Goal: Entertainment & Leisure: Browse casually

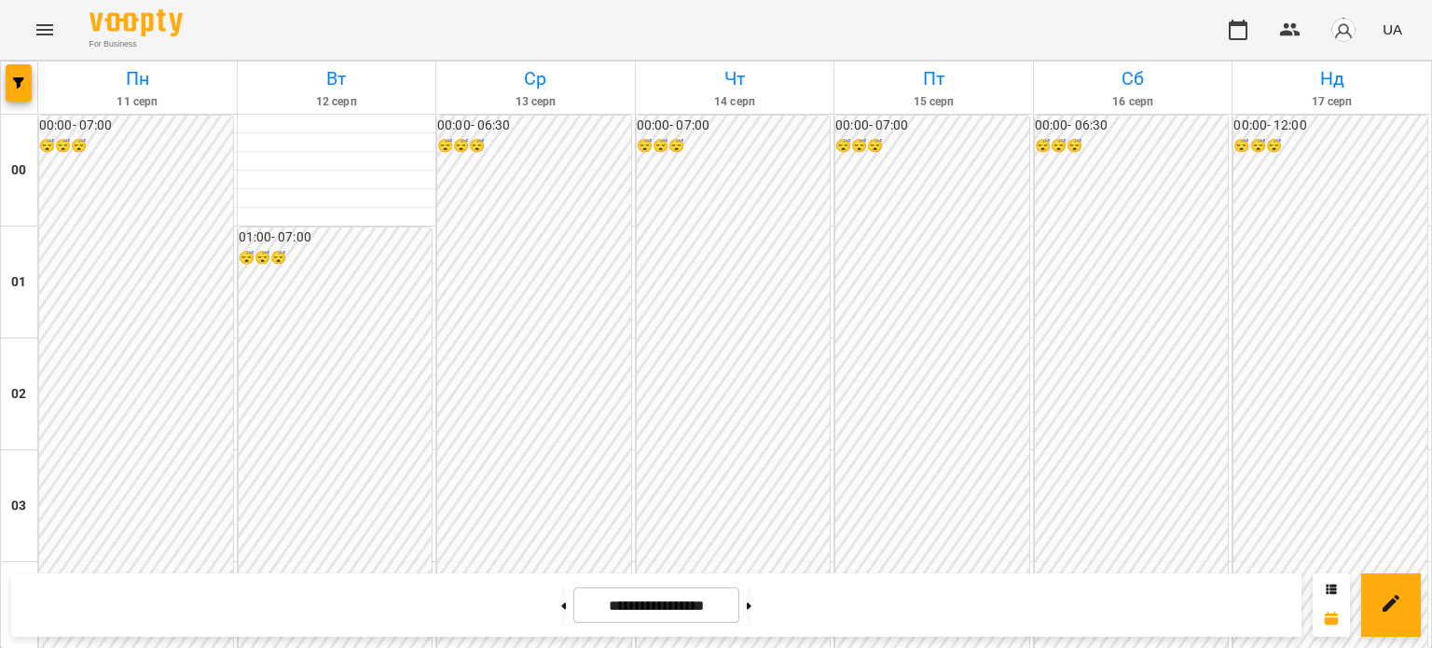
scroll to position [1305, 0]
click at [48, 29] on icon "Menu" at bounding box center [44, 29] width 17 height 11
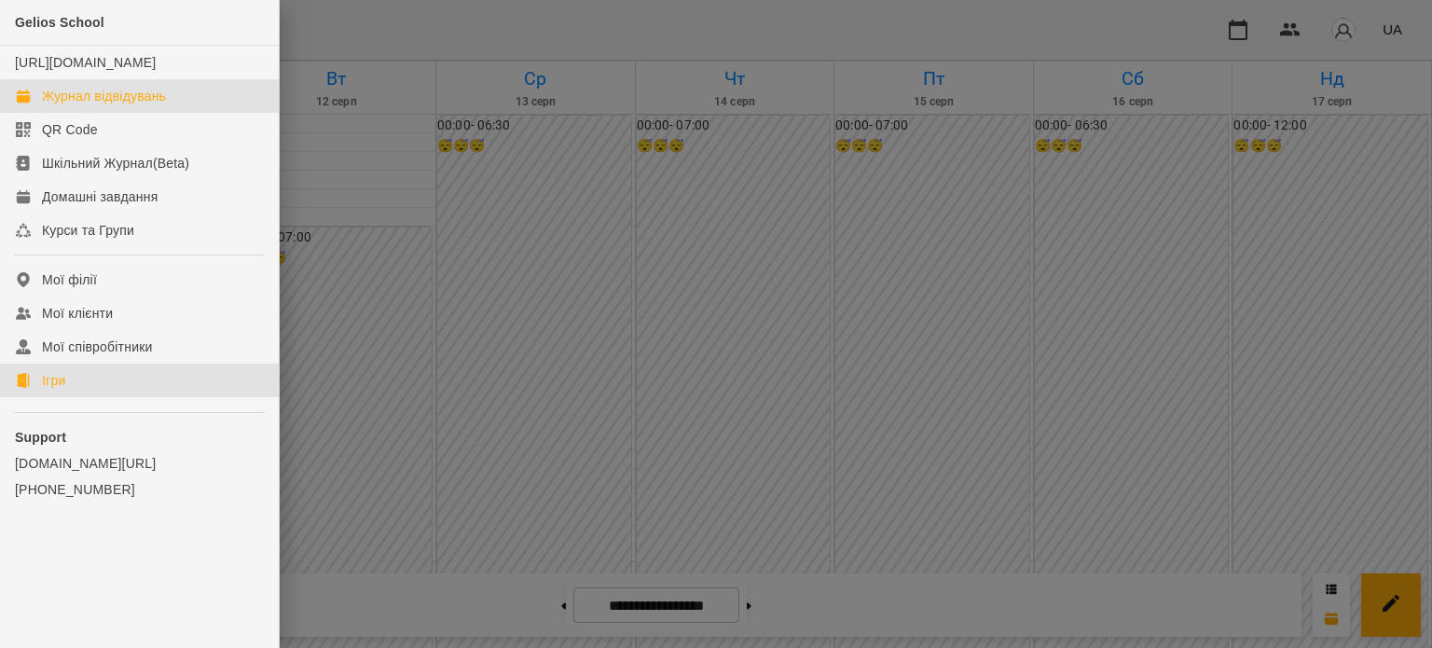
click at [64, 390] on div "Ігри" at bounding box center [53, 380] width 23 height 19
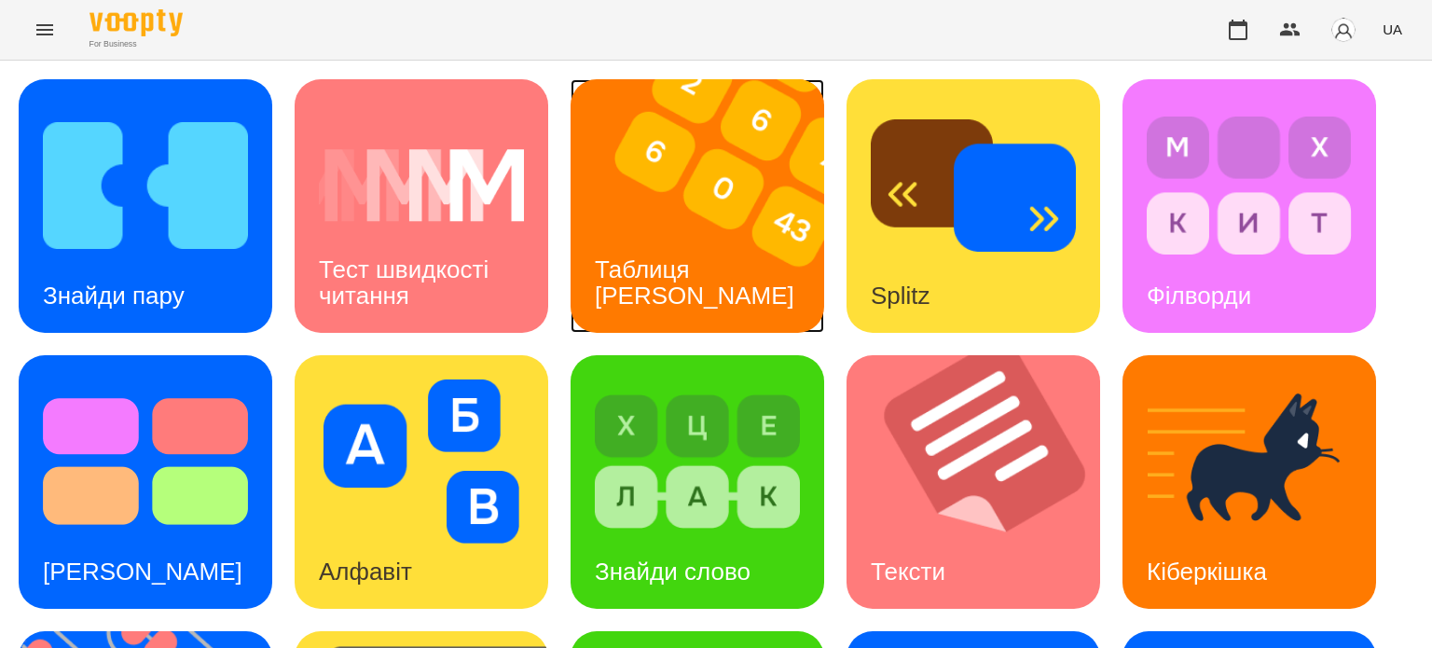
click at [716, 213] on img at bounding box center [708, 206] width 277 height 254
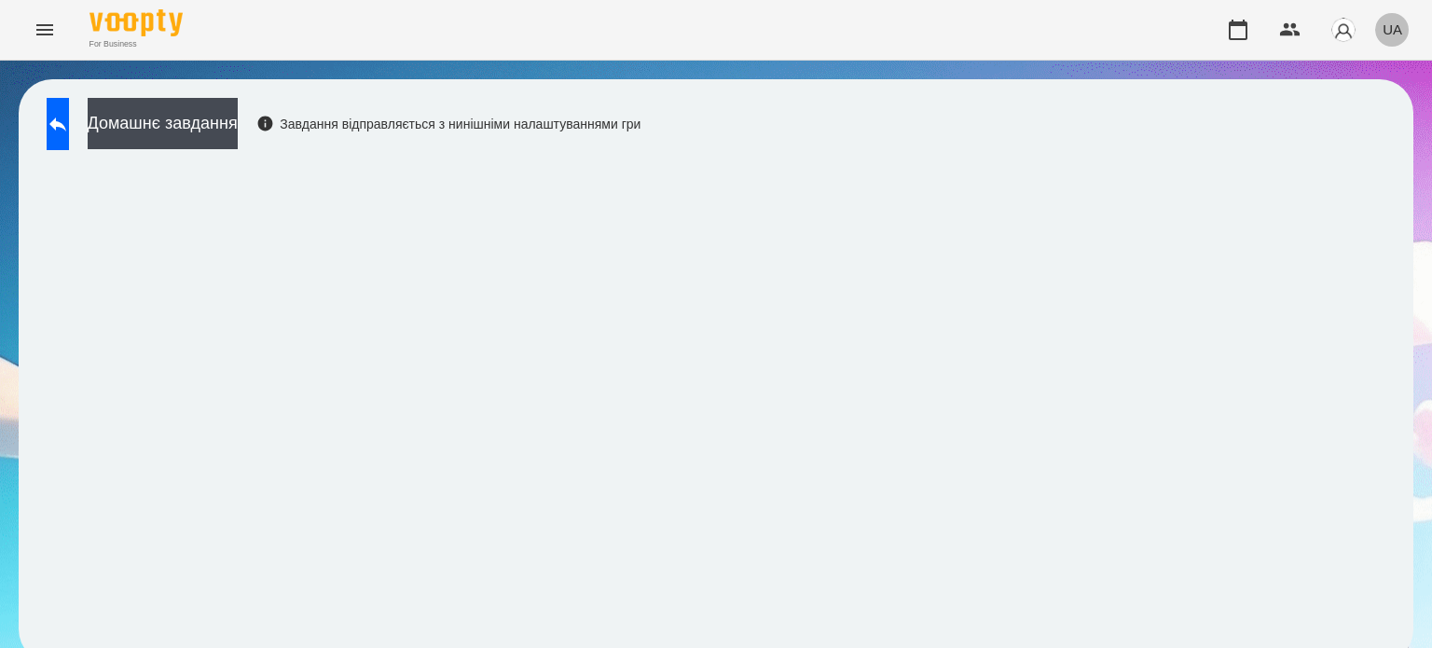
click at [1394, 29] on span "UA" at bounding box center [1392, 30] width 20 height 20
click at [1346, 148] on div "Русский" at bounding box center [1357, 139] width 95 height 34
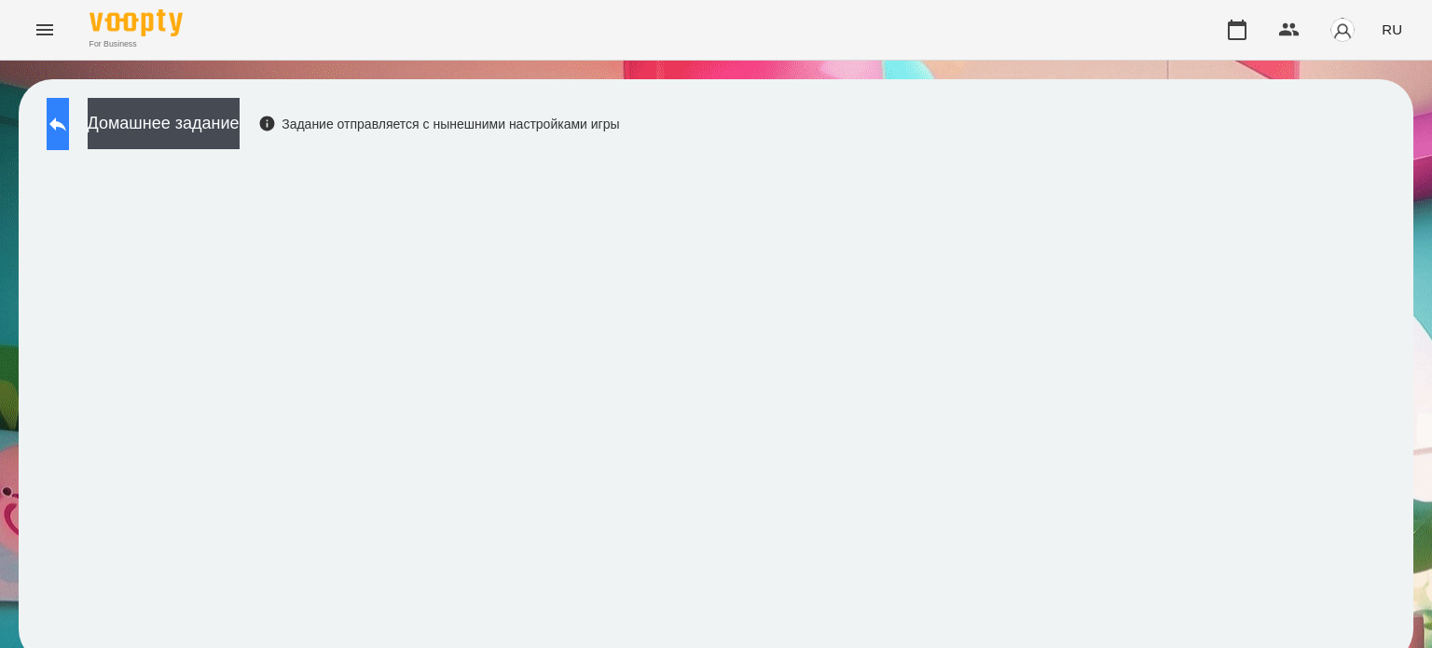
click at [69, 118] on icon at bounding box center [58, 124] width 22 height 22
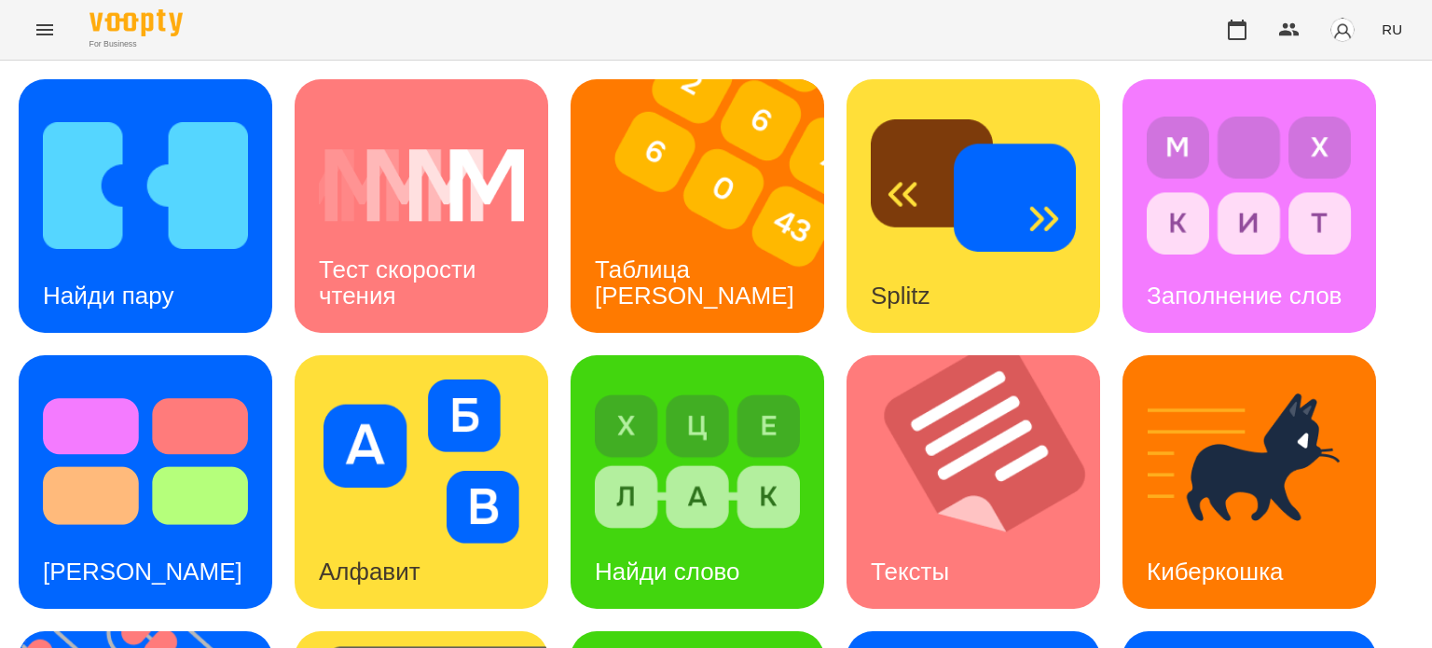
scroll to position [530, 0]
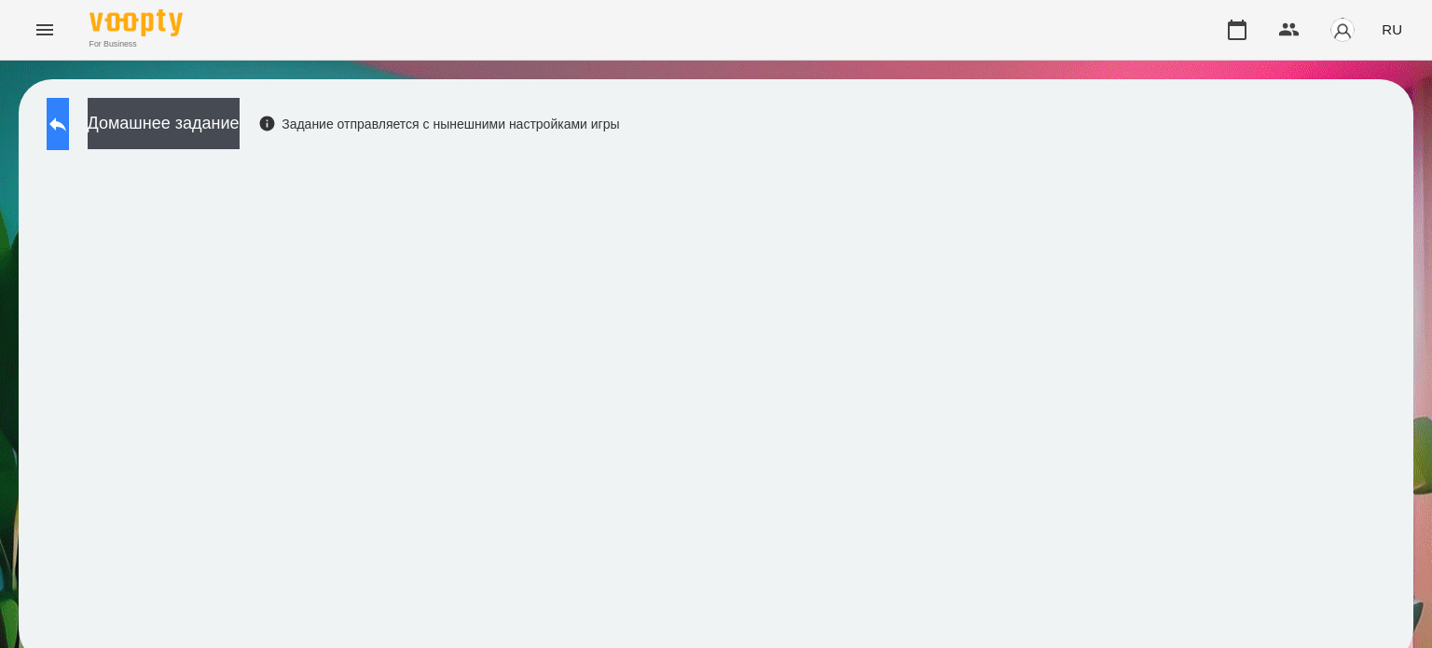
click at [69, 123] on button at bounding box center [58, 124] width 22 height 52
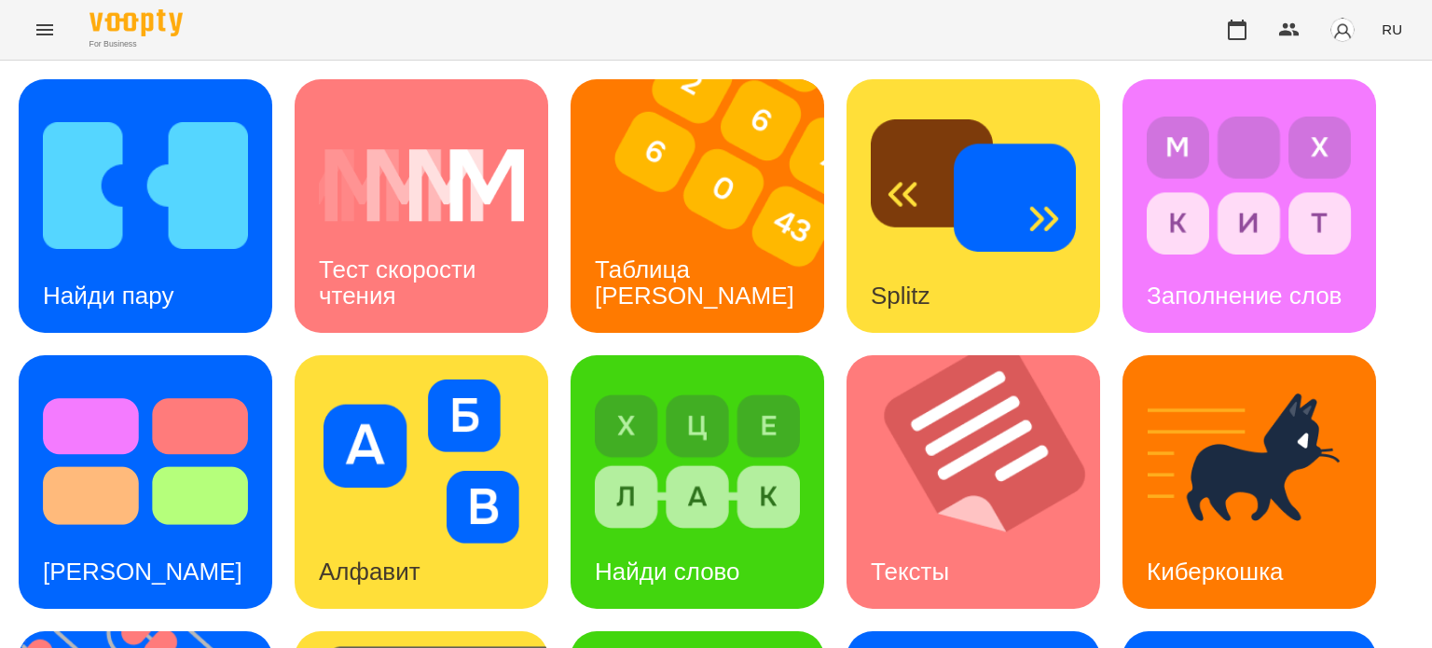
scroll to position [280, 0]
click at [145, 535] on div "[PERSON_NAME]" at bounding box center [143, 572] width 248 height 74
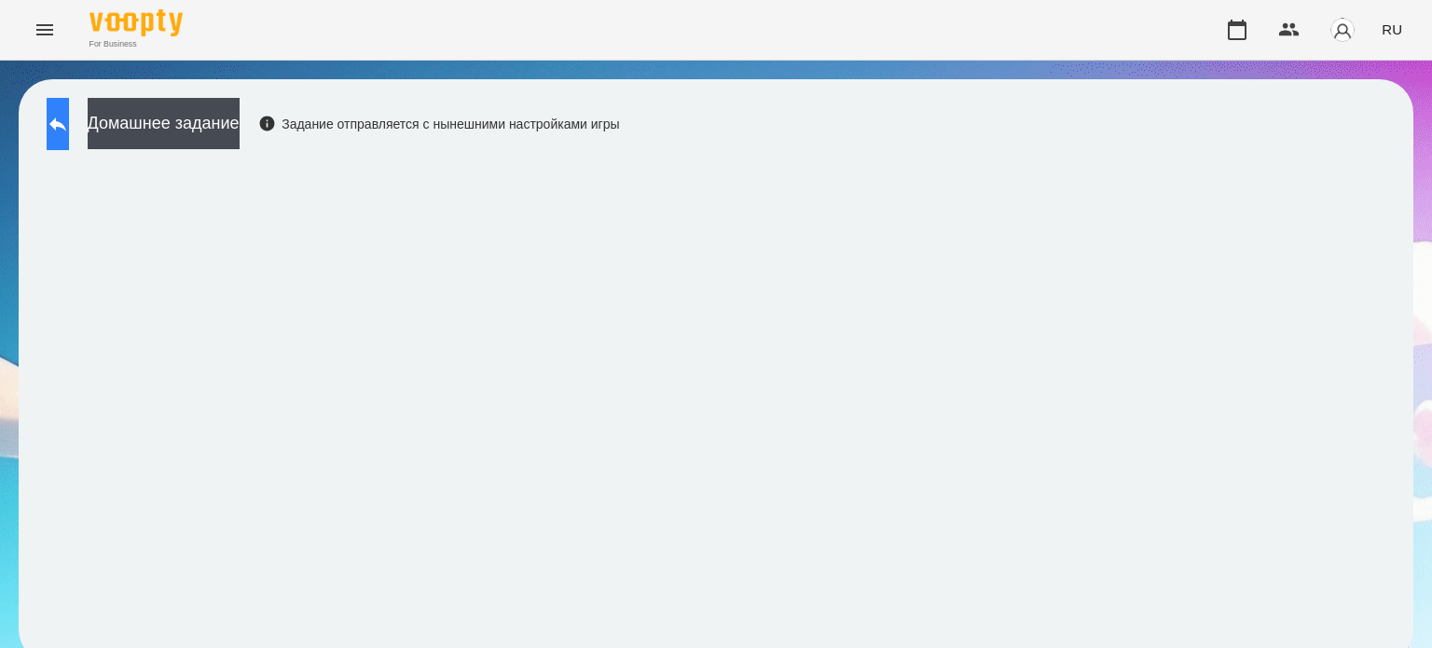
click at [66, 122] on icon at bounding box center [57, 124] width 17 height 14
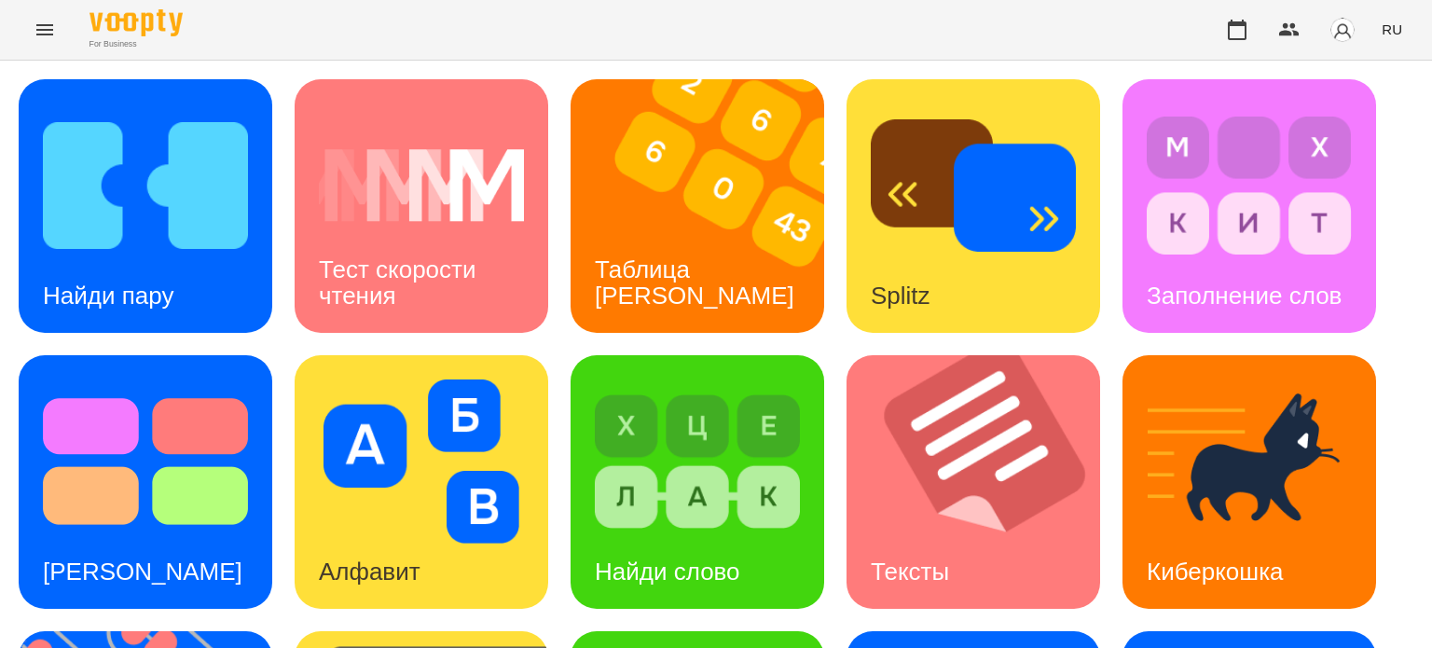
scroll to position [530, 0]
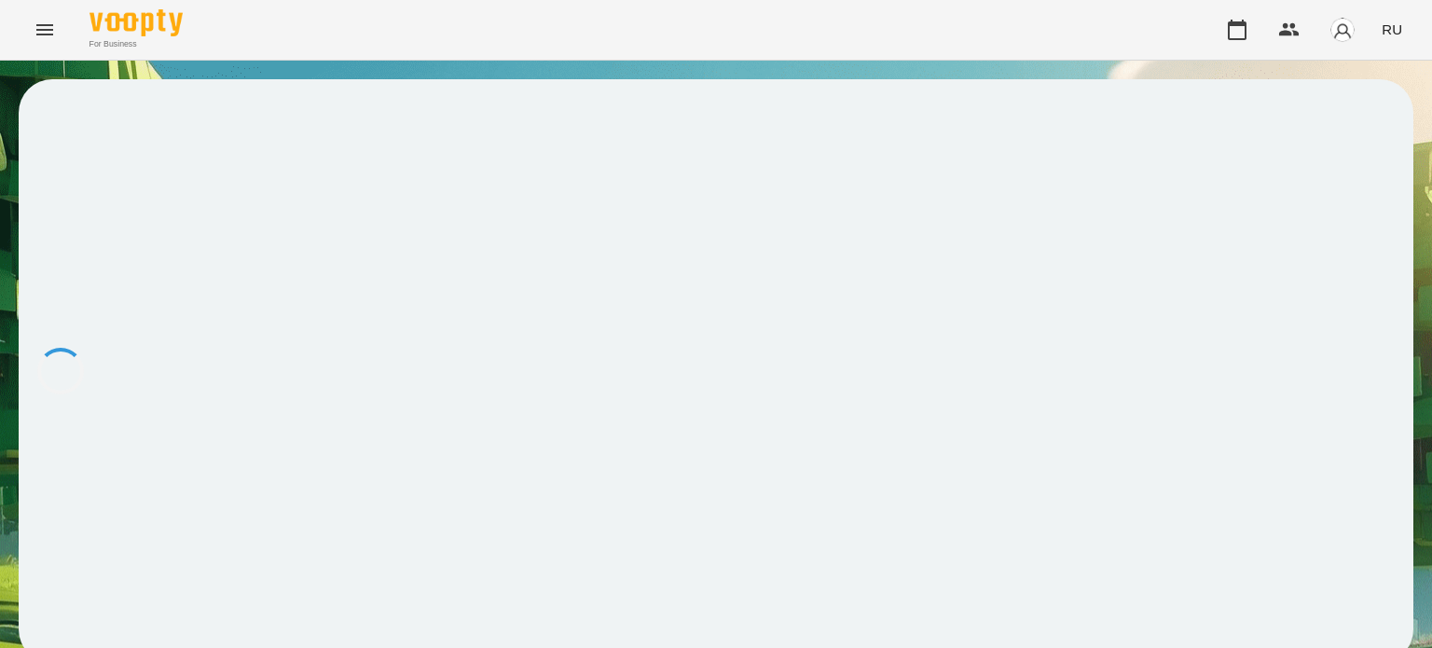
click at [145, 545] on div at bounding box center [716, 371] width 1394 height 584
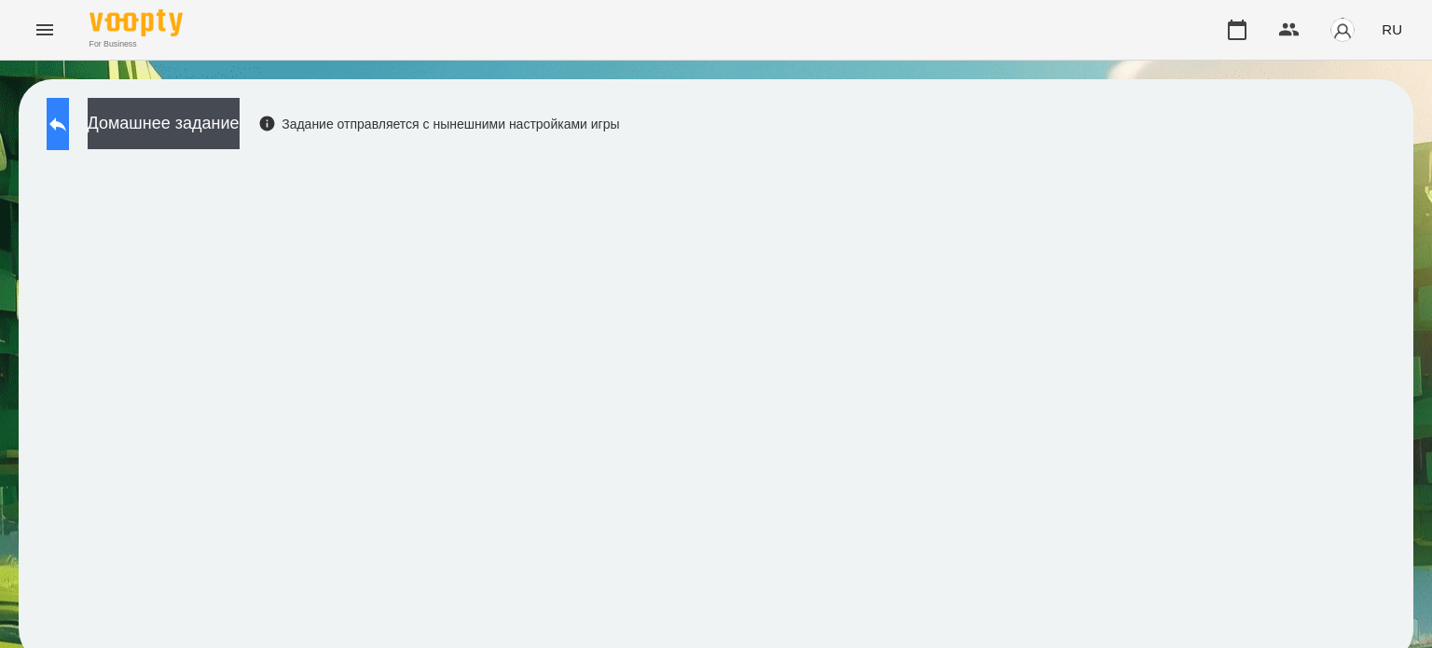
click at [69, 129] on button at bounding box center [58, 124] width 22 height 52
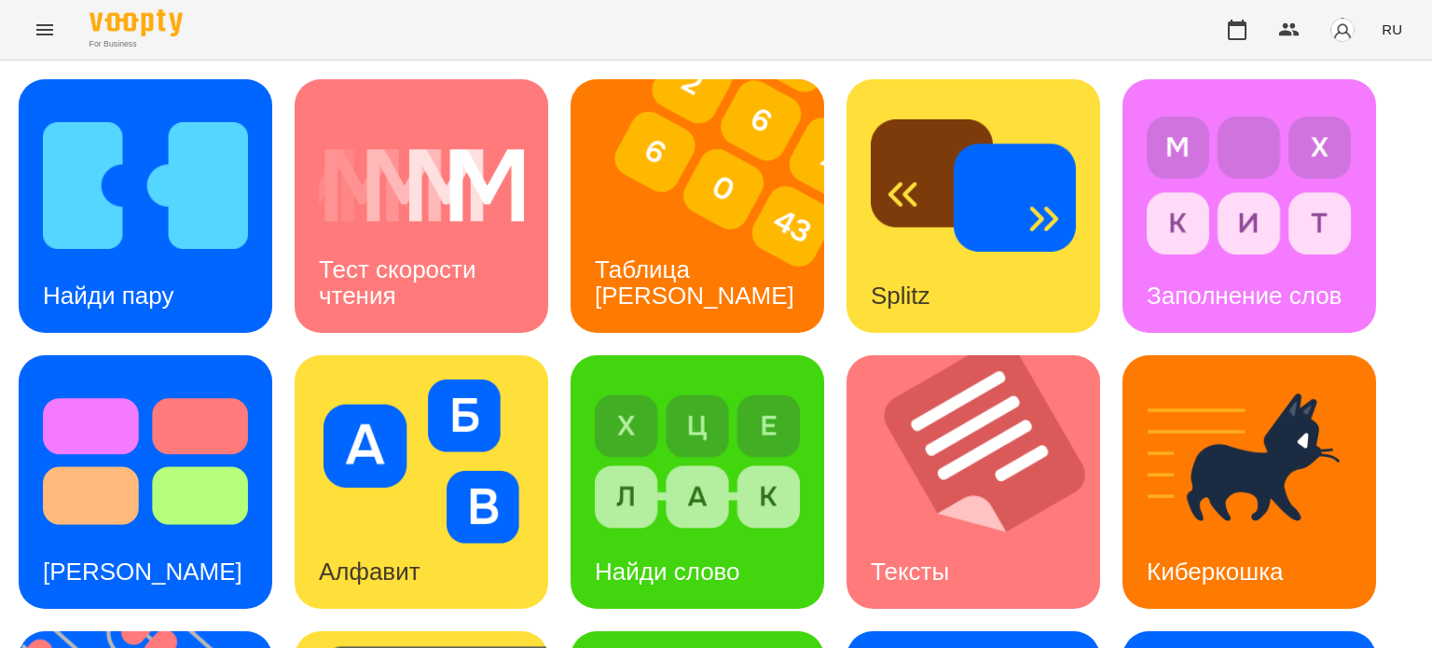
scroll to position [478, 0]
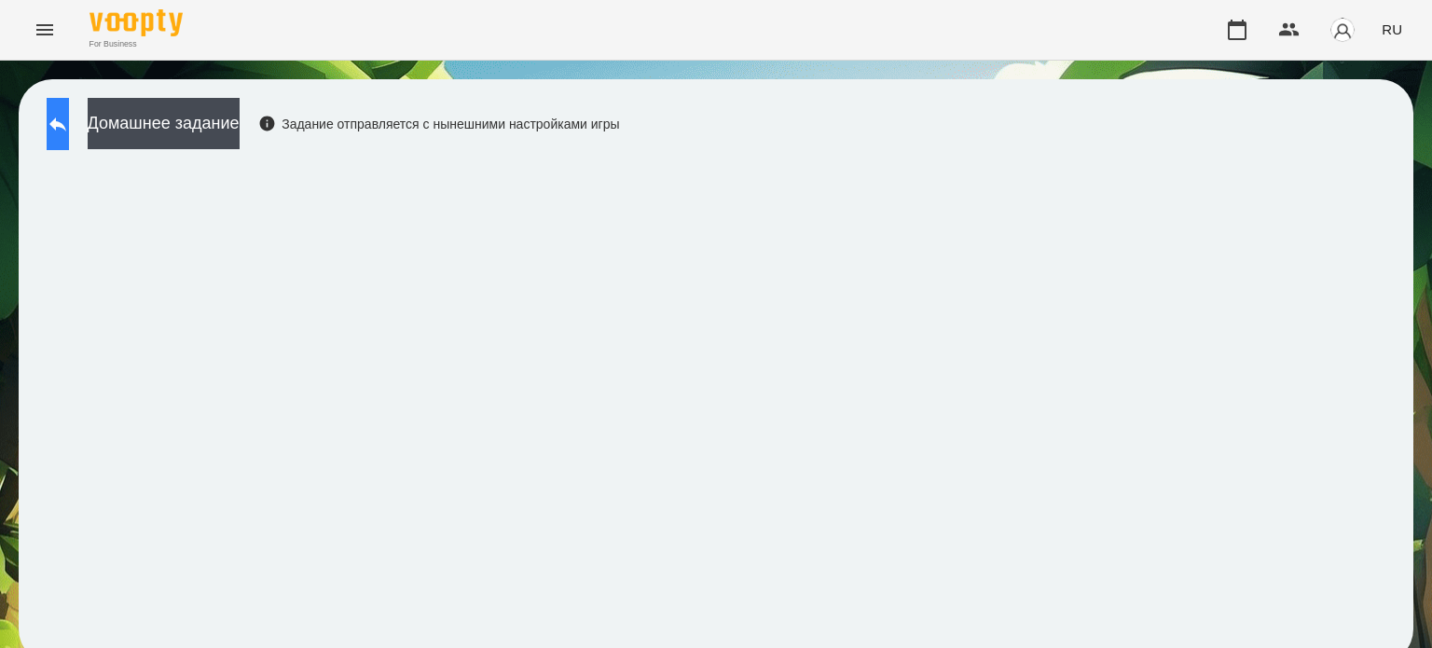
click at [69, 117] on icon at bounding box center [58, 124] width 22 height 22
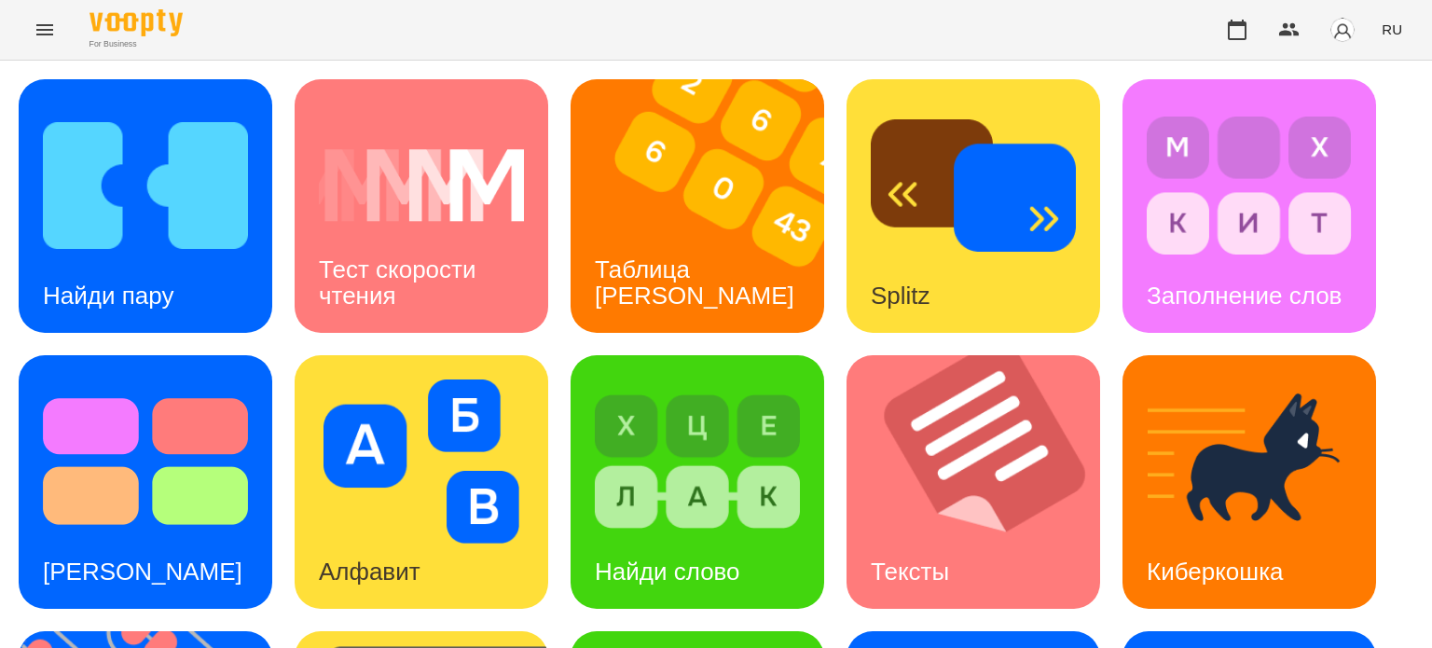
scroll to position [373, 0]
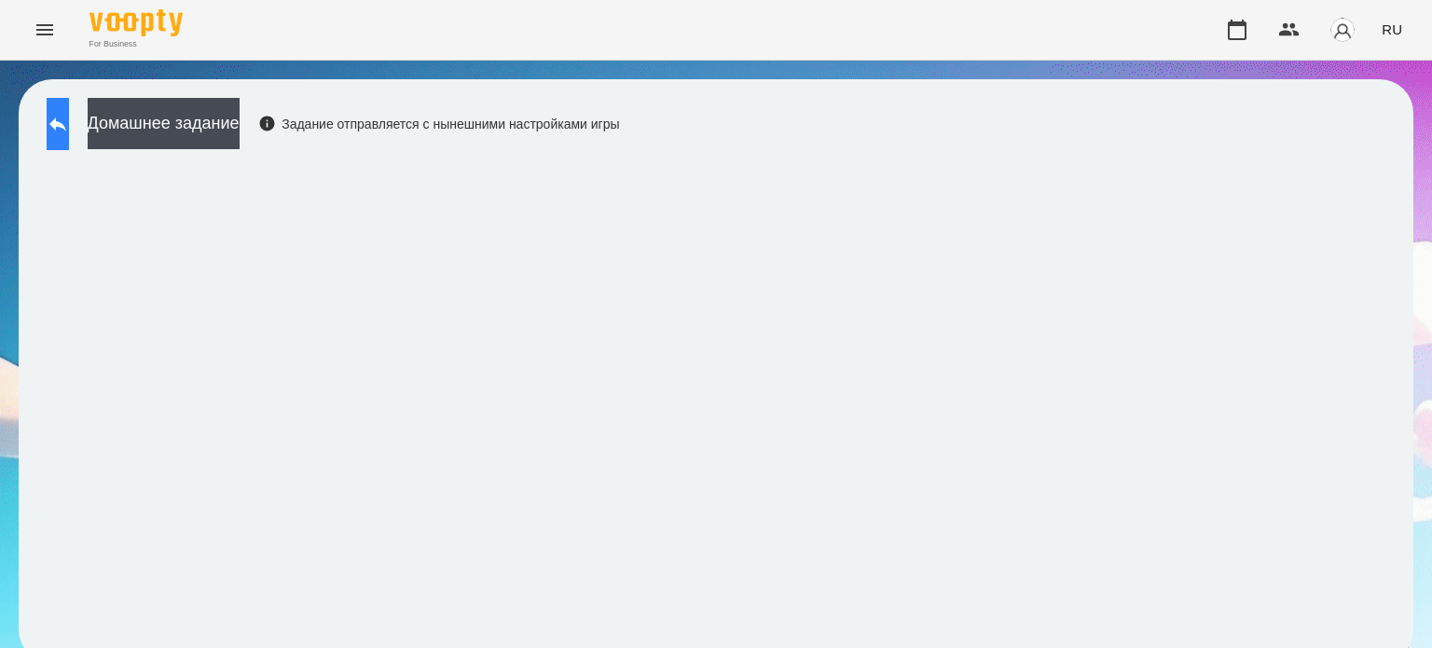
click at [66, 127] on icon at bounding box center [57, 124] width 17 height 14
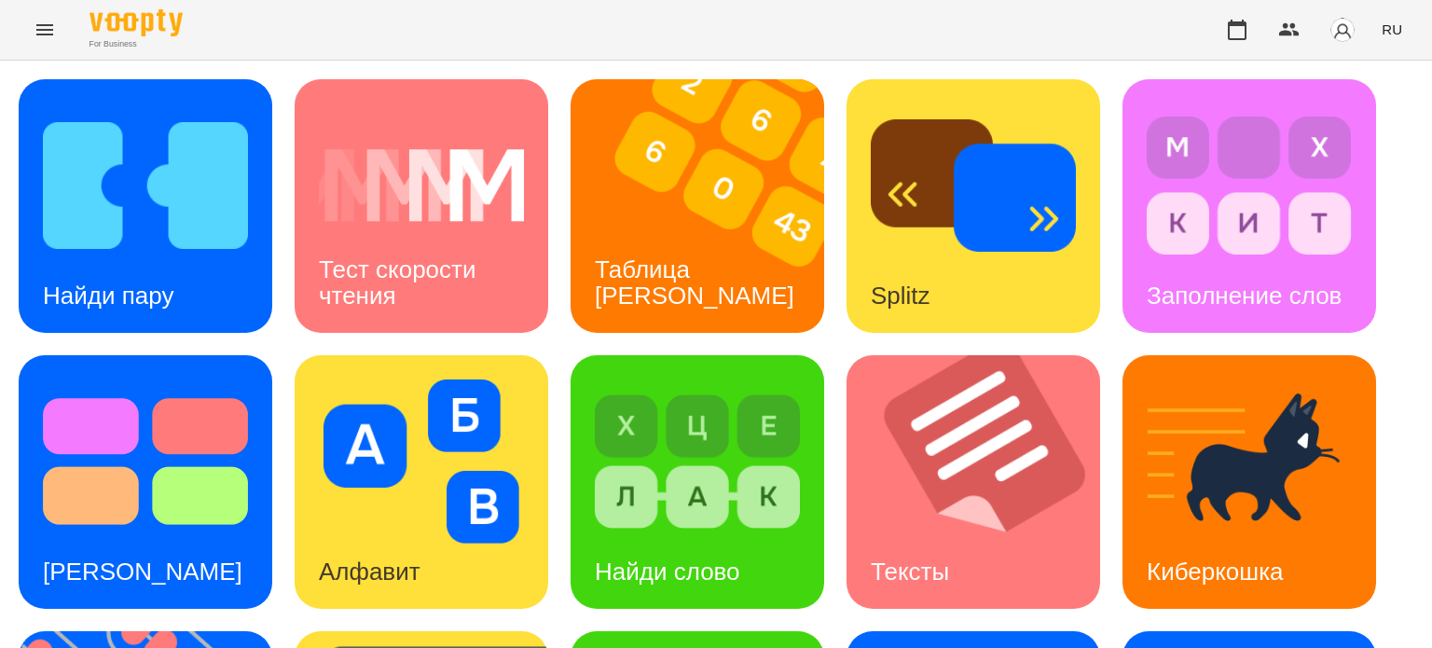
scroll to position [437, 0]
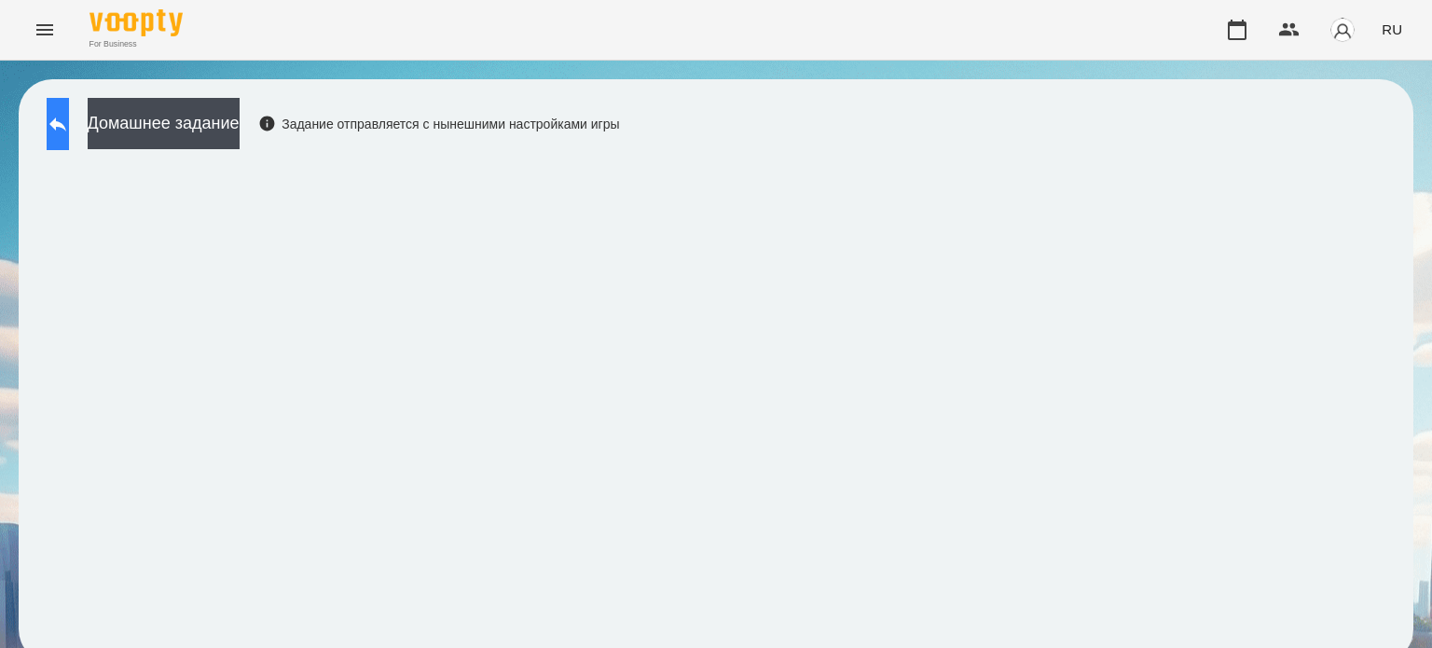
click at [67, 122] on icon at bounding box center [58, 124] width 22 height 22
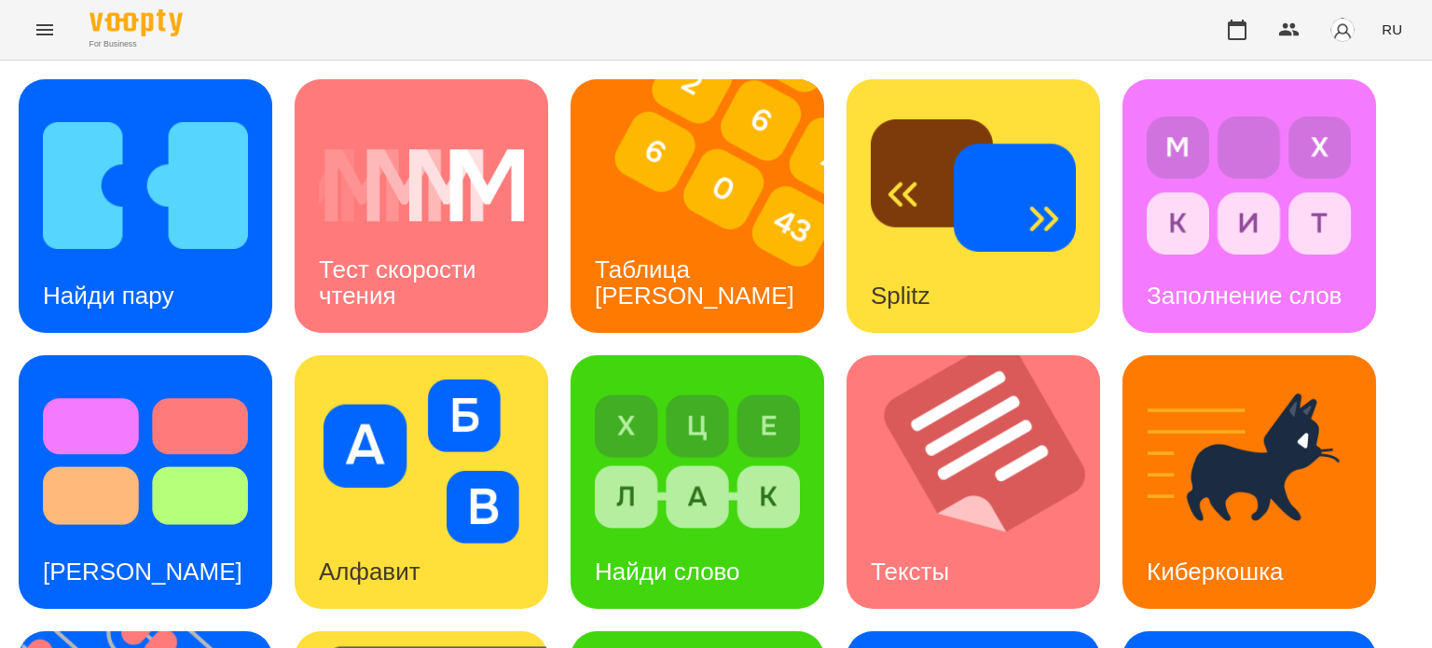
scroll to position [276, 0]
